Goal: Task Accomplishment & Management: Use online tool/utility

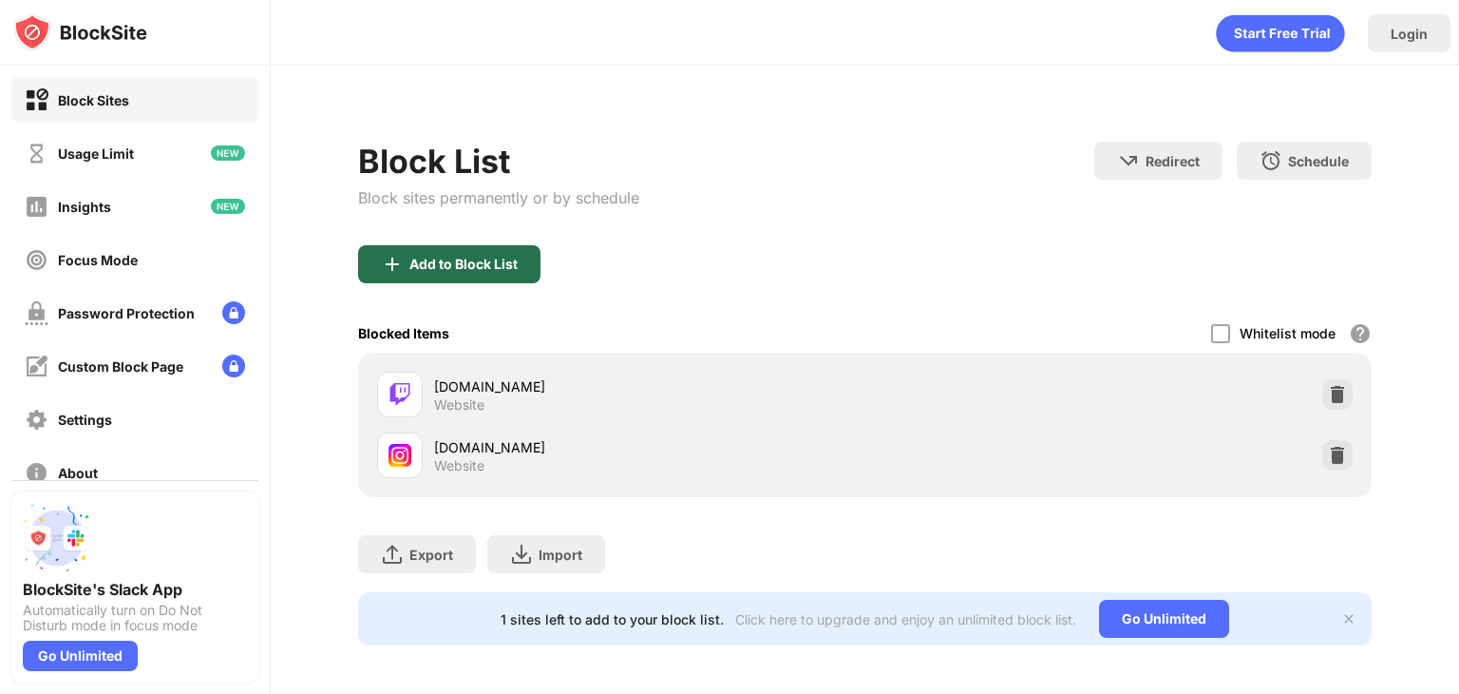
click at [513, 263] on div "Add to Block List" at bounding box center [463, 264] width 108 height 15
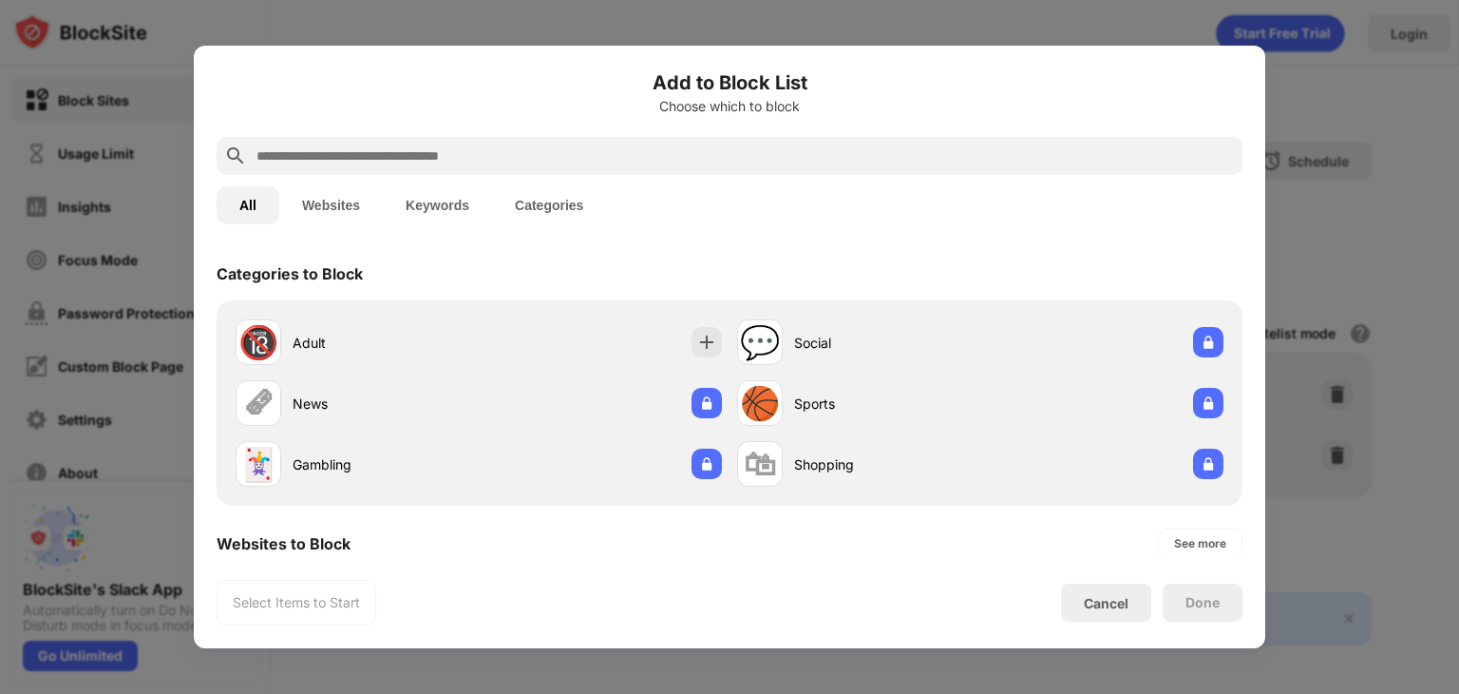
click at [531, 178] on div "All Websites Keywords Categories" at bounding box center [730, 205] width 1026 height 61
click at [521, 168] on div at bounding box center [730, 156] width 1026 height 38
click at [456, 153] on input "text" at bounding box center [745, 155] width 981 height 23
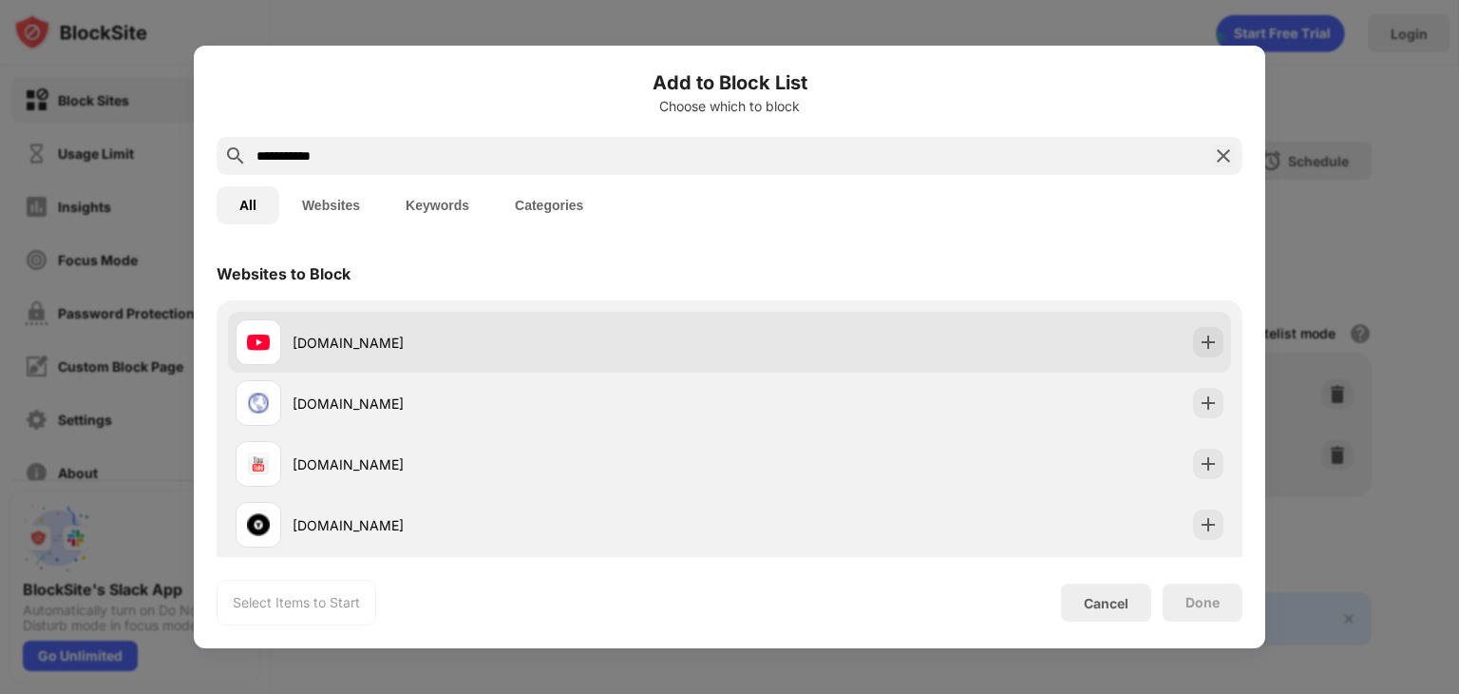
type input "**********"
click at [719, 322] on div "[DOMAIN_NAME]" at bounding box center [483, 342] width 494 height 46
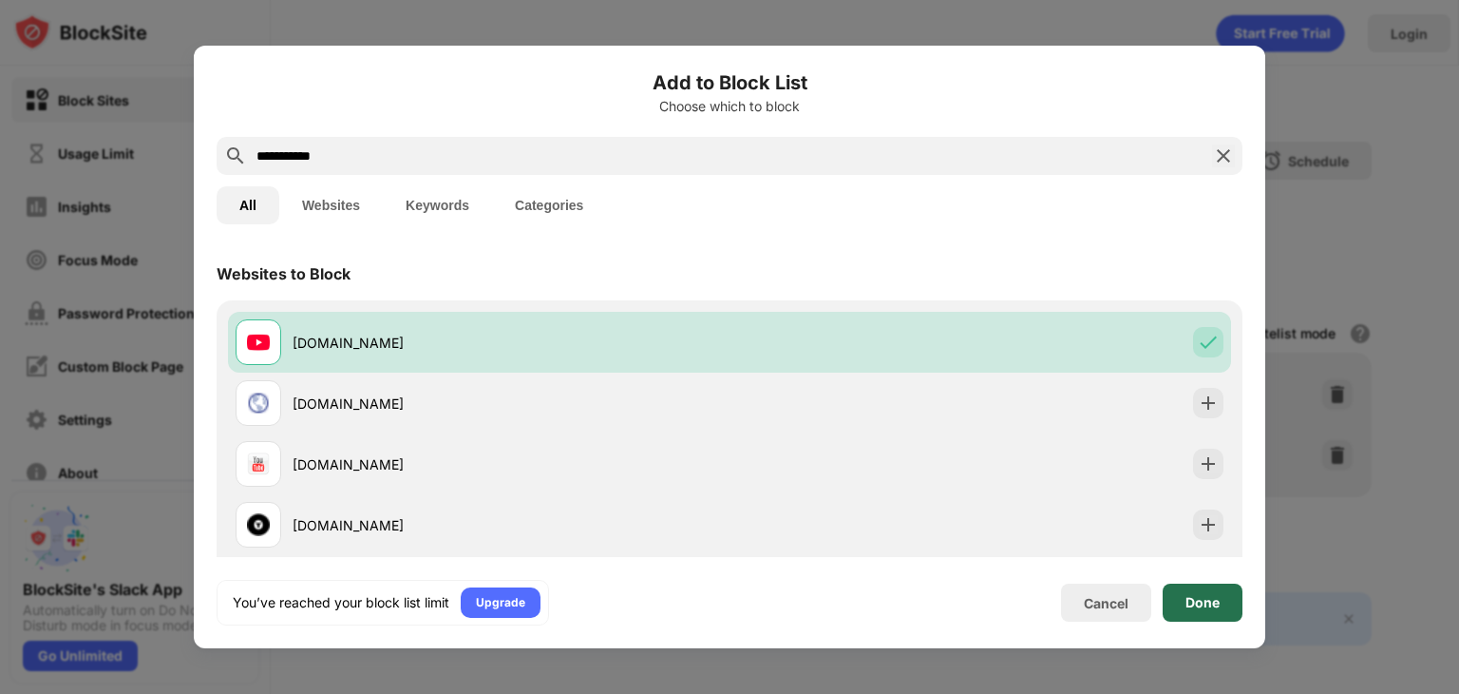
click at [1237, 615] on div "Done" at bounding box center [1203, 602] width 80 height 38
